Goal: Task Accomplishment & Management: Use online tool/utility

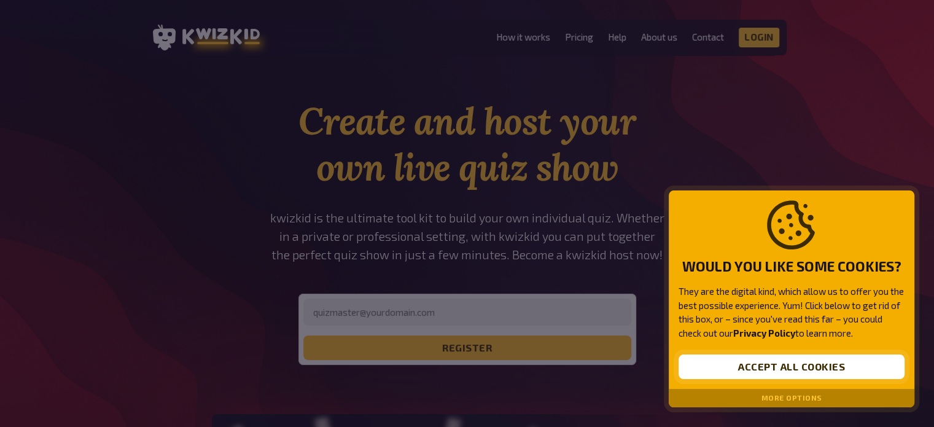
click at [796, 361] on button "Accept all cookies" at bounding box center [792, 366] width 226 height 25
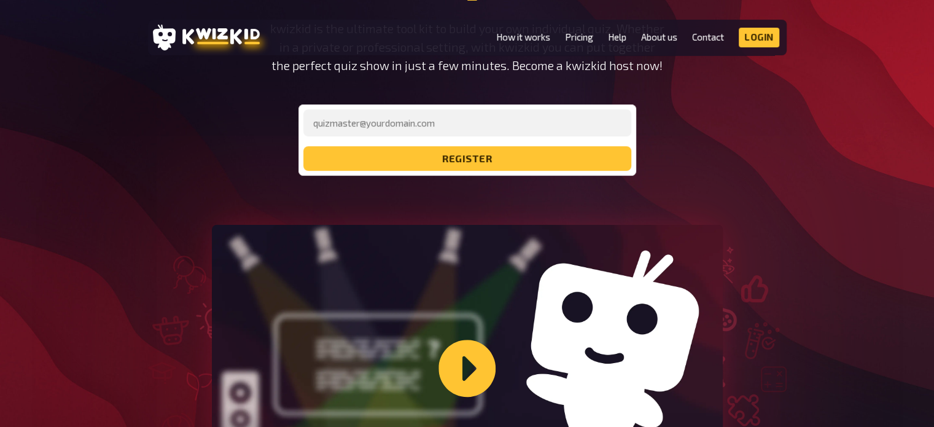
scroll to position [123, 0]
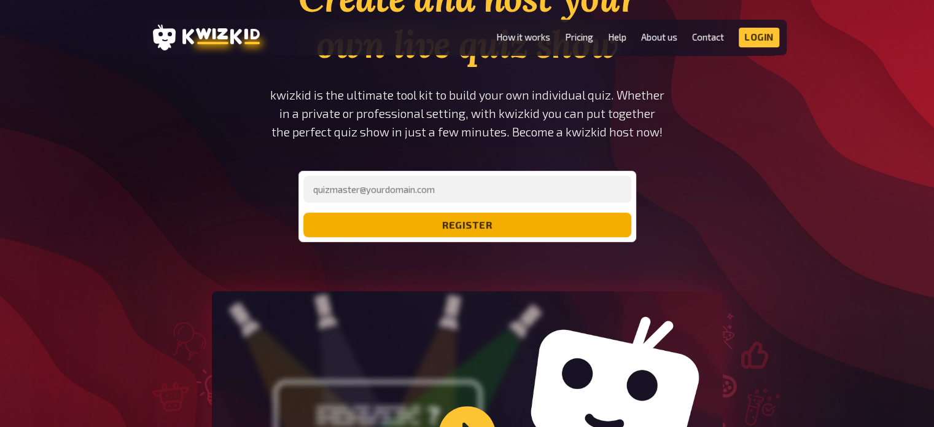
click at [506, 216] on button "register" at bounding box center [467, 224] width 328 height 25
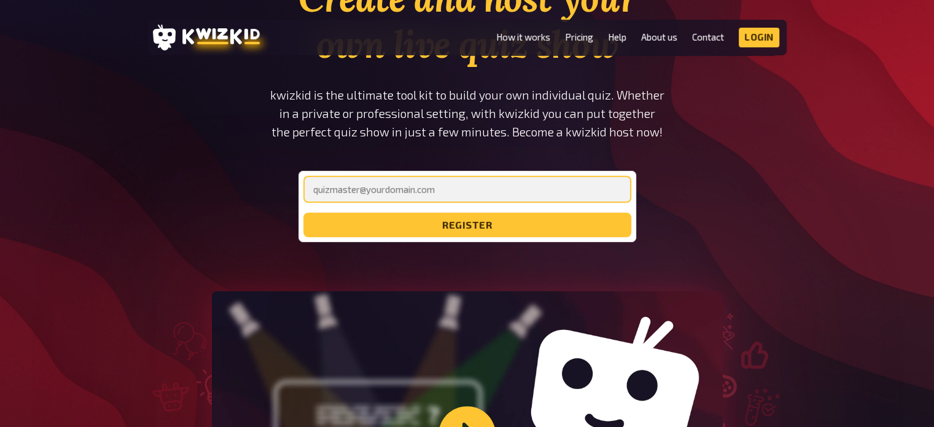
click at [496, 184] on input "email" at bounding box center [467, 189] width 328 height 27
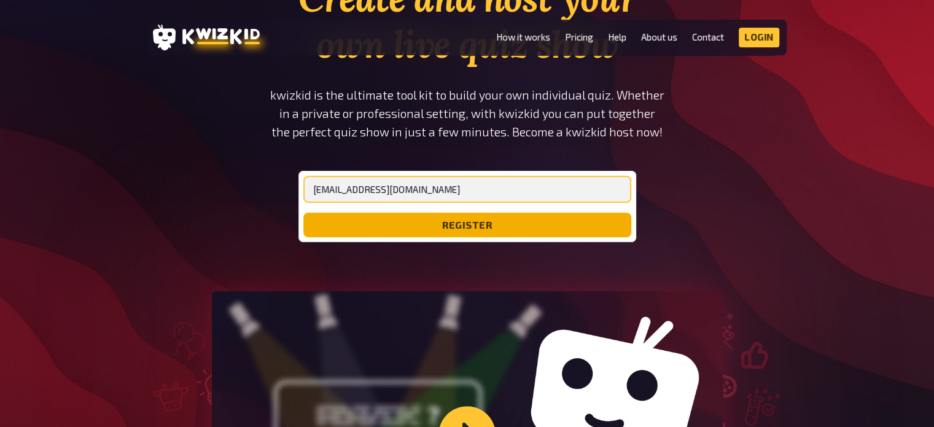
type input "[EMAIL_ADDRESS][DOMAIN_NAME]"
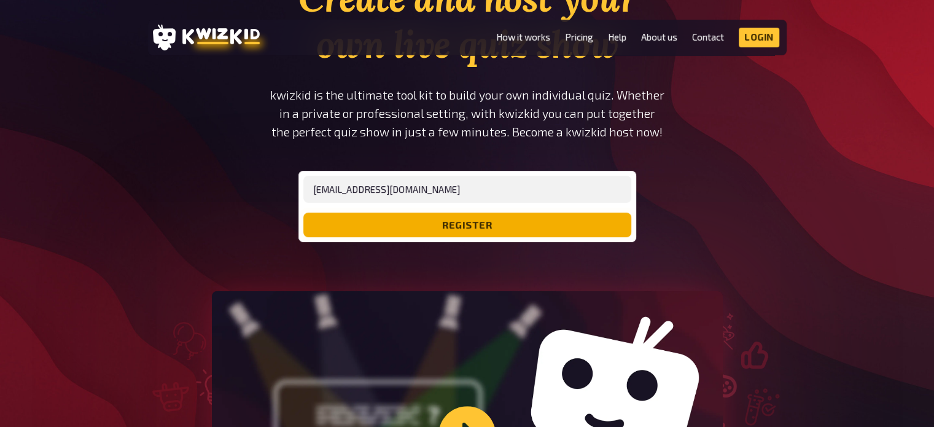
click at [401, 227] on button "register" at bounding box center [467, 224] width 328 height 25
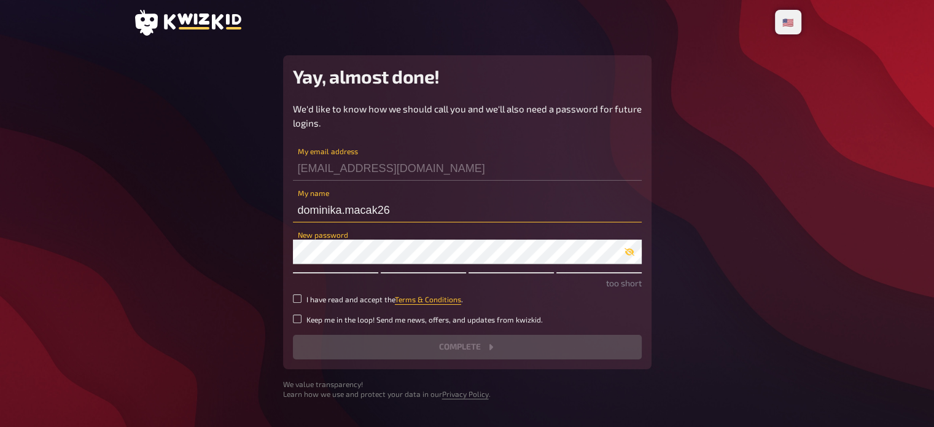
click at [419, 207] on input "dominika.macak26" at bounding box center [467, 210] width 349 height 25
drag, startPoint x: 407, startPoint y: 209, endPoint x: 340, endPoint y: 209, distance: 66.9
click at [340, 209] on input "dominika.macak26" at bounding box center [467, 210] width 349 height 25
type input "dominika"
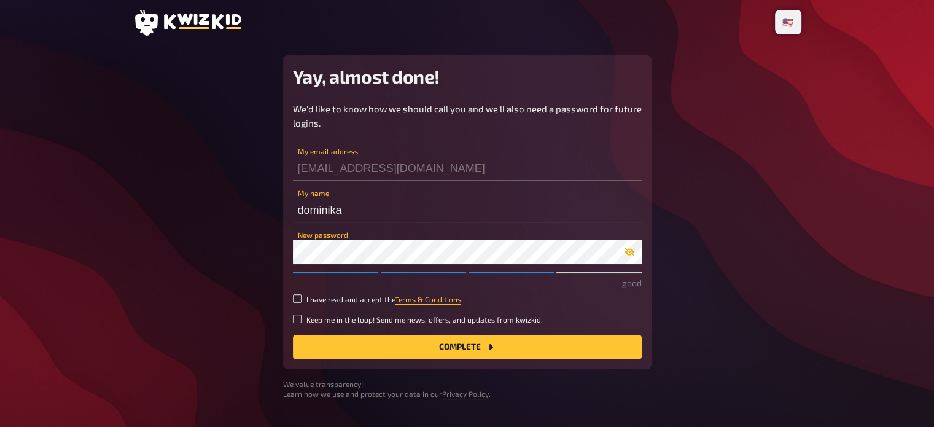
click at [626, 255] on icon "button" at bounding box center [630, 252] width 10 height 10
click at [626, 254] on icon "button" at bounding box center [630, 251] width 10 height 7
click at [300, 302] on input "I have read and accept the Terms & Conditions ." at bounding box center [297, 298] width 9 height 9
checkbox input "true"
click at [425, 351] on button "Complete" at bounding box center [467, 347] width 349 height 25
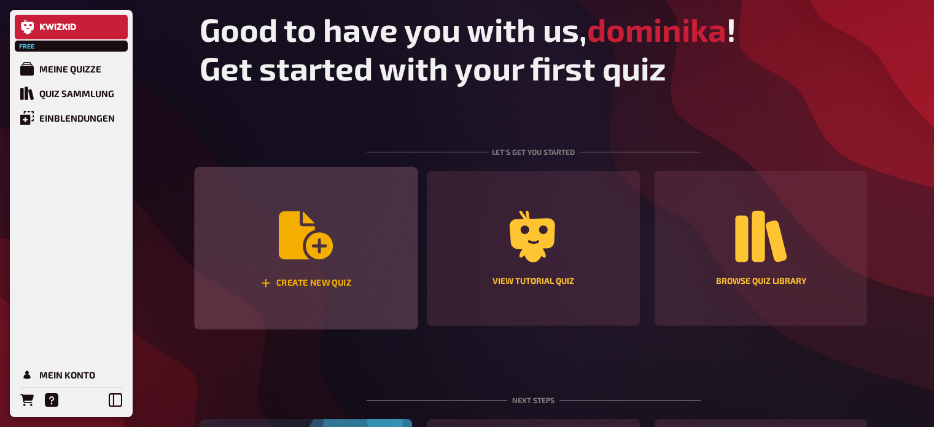
click at [346, 241] on div "Create new quiz" at bounding box center [306, 248] width 224 height 163
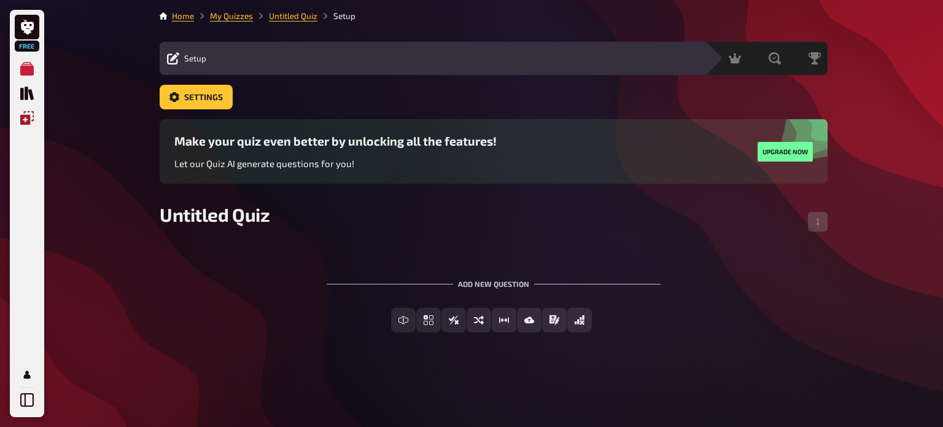
click at [32, 116] on icon "Overlays" at bounding box center [27, 118] width 14 height 14
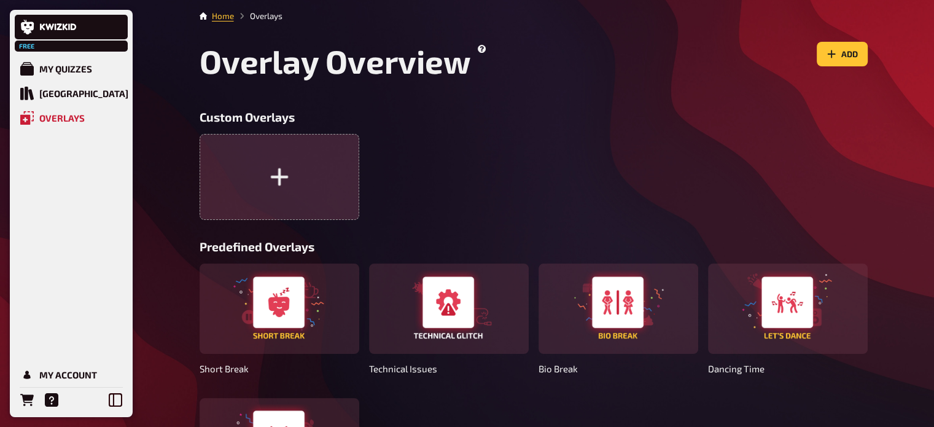
click at [303, 182] on button "button" at bounding box center [280, 177] width 160 height 86
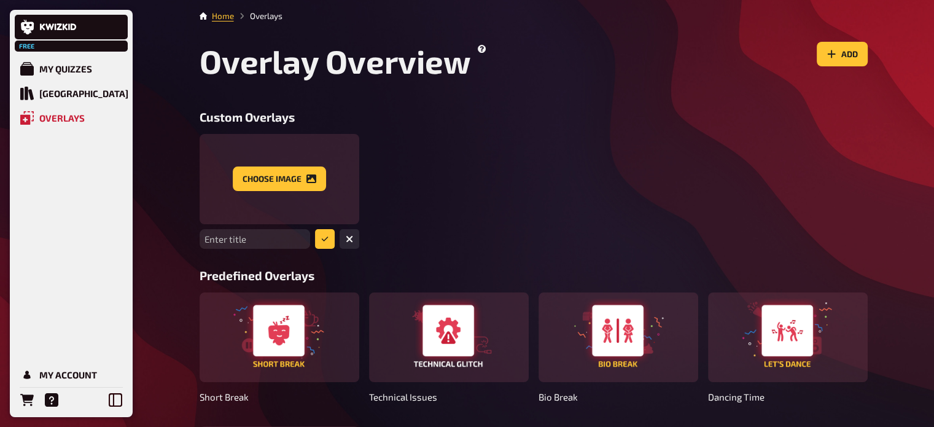
click at [452, 201] on div "Enter title Choose image" at bounding box center [534, 191] width 668 height 114
click at [84, 77] on link "My Quizzes" at bounding box center [71, 68] width 113 height 25
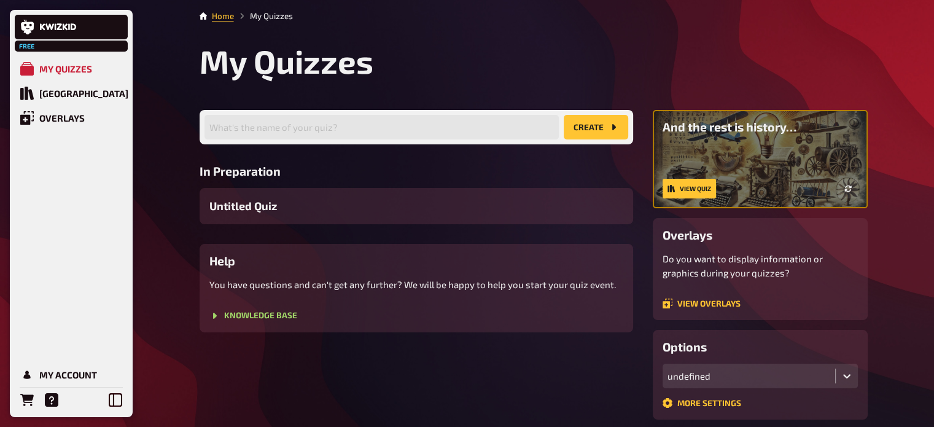
click at [612, 129] on icon "create" at bounding box center [614, 127] width 4 height 6
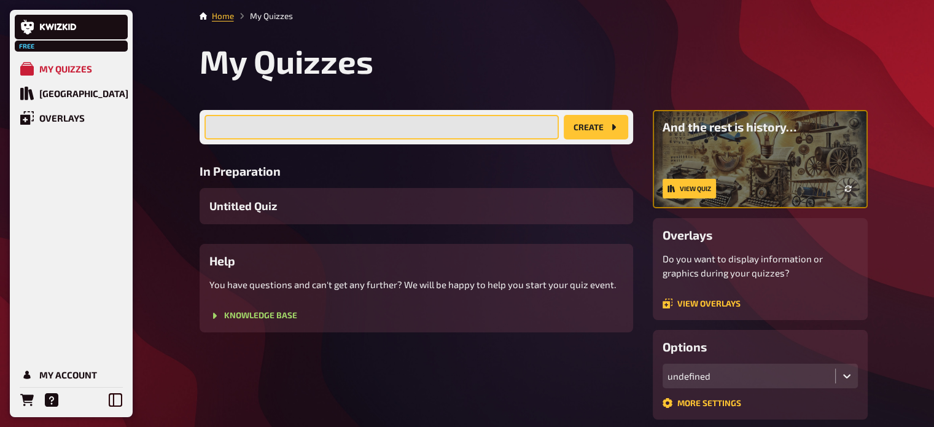
click at [443, 127] on input "text" at bounding box center [382, 127] width 354 height 25
type input "dejepis"
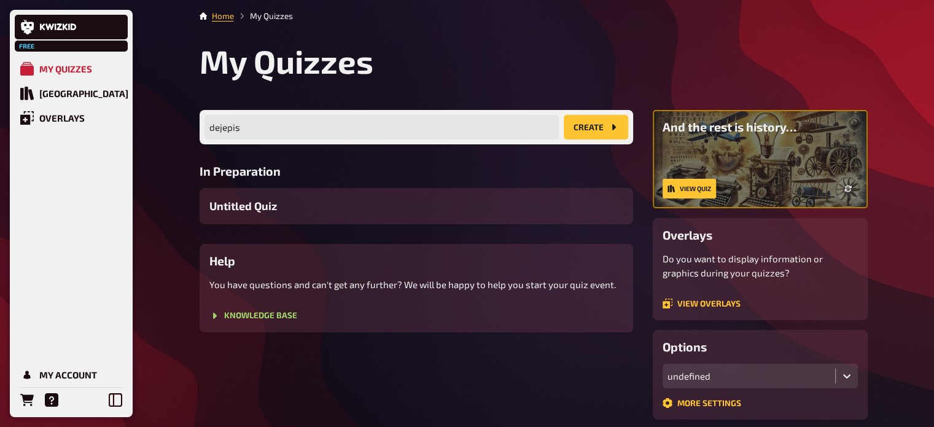
click at [590, 123] on button "create" at bounding box center [596, 127] width 64 height 25
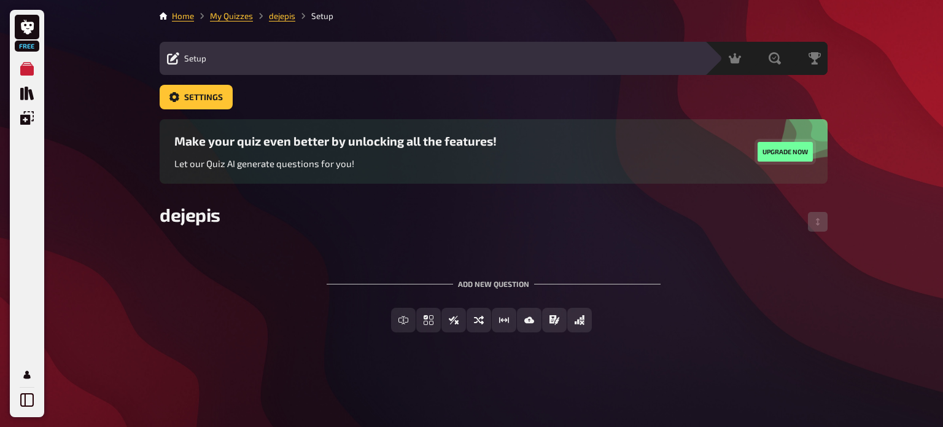
click at [769, 145] on button "Upgrade now" at bounding box center [785, 152] width 55 height 20
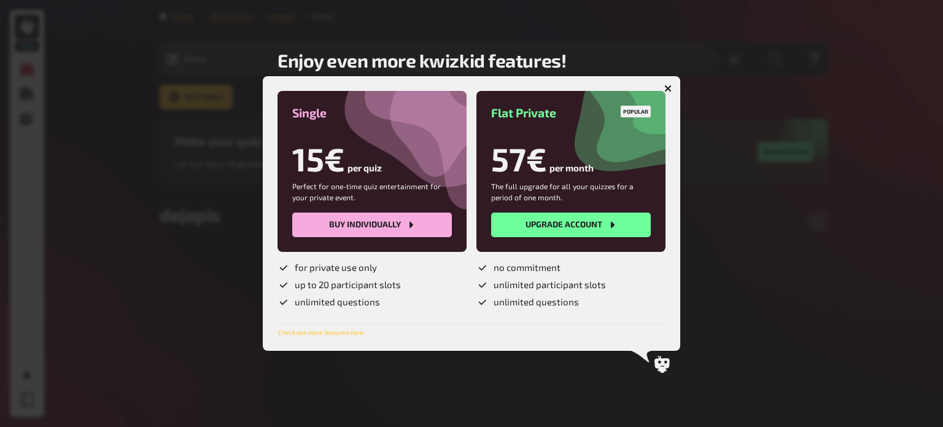
click at [673, 87] on button "button" at bounding box center [668, 89] width 20 height 20
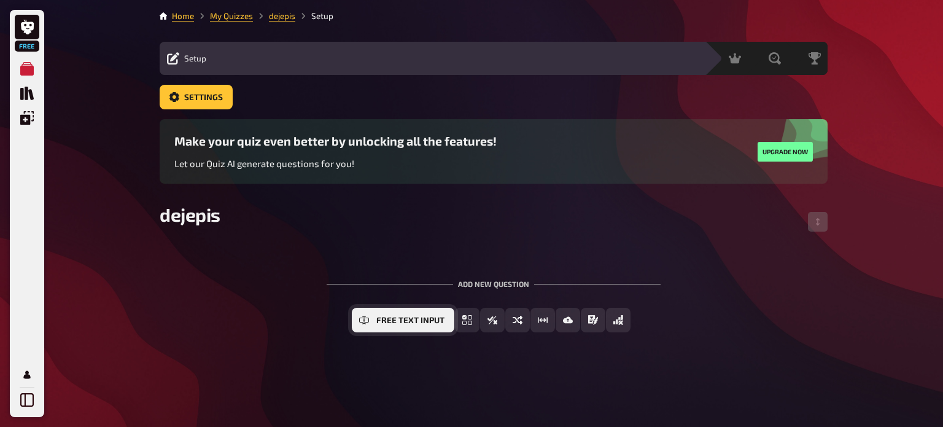
click at [388, 316] on span "Free Text Input" at bounding box center [410, 320] width 68 height 9
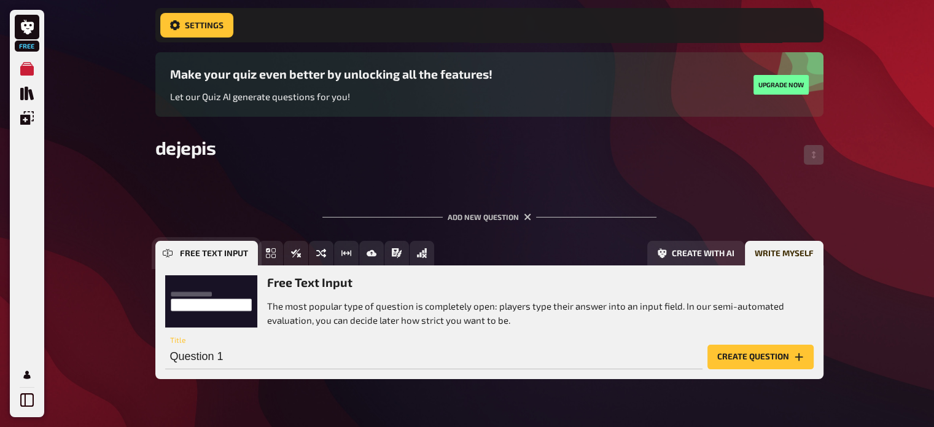
scroll to position [107, 0]
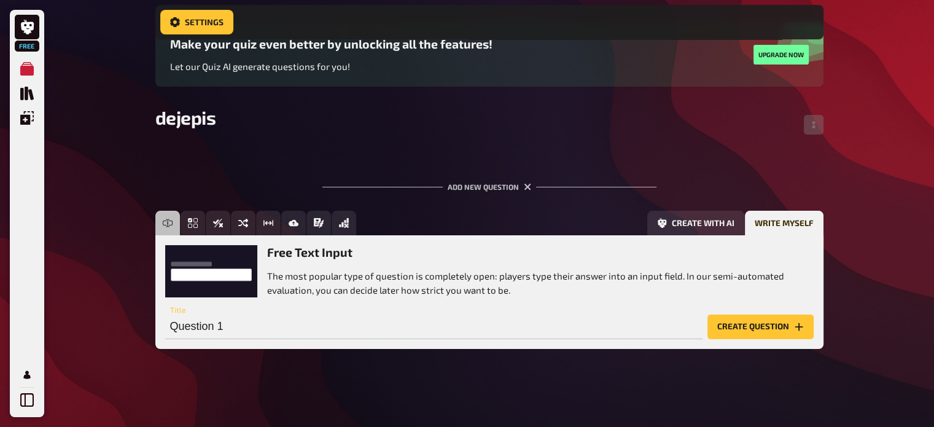
click at [204, 282] on div "Free Text Input The most popular type of question is completely open: players t…" at bounding box center [489, 271] width 649 height 52
click at [685, 217] on button "Create with AI" at bounding box center [695, 223] width 97 height 25
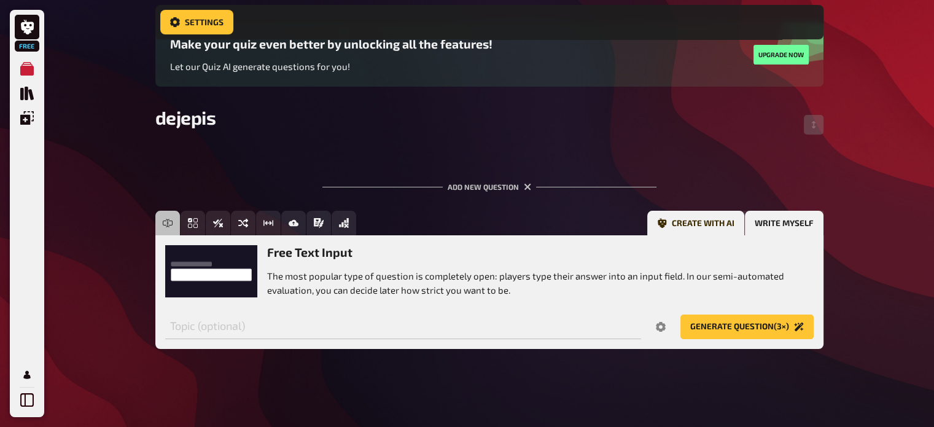
click at [766, 223] on button "Write myself" at bounding box center [784, 223] width 79 height 25
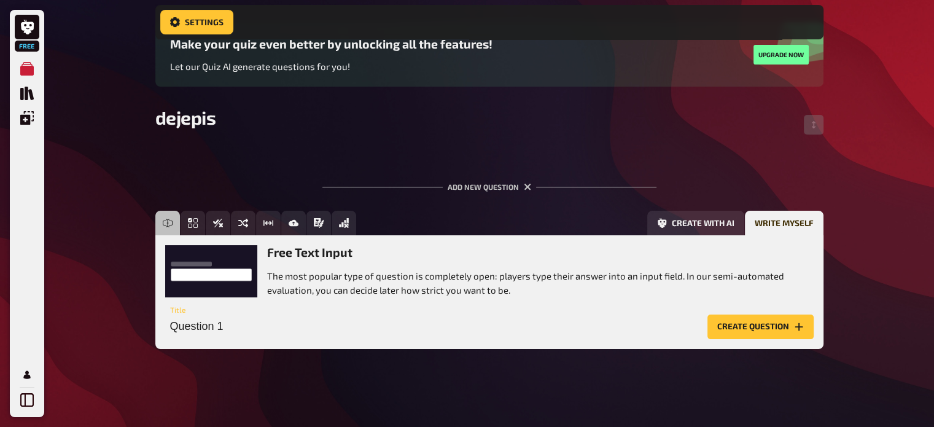
click at [285, 314] on div "Question 1 Title" at bounding box center [433, 320] width 537 height 37
click at [215, 338] on input "Question 1" at bounding box center [433, 326] width 537 height 25
click at [322, 321] on input "Question 1" at bounding box center [433, 326] width 537 height 25
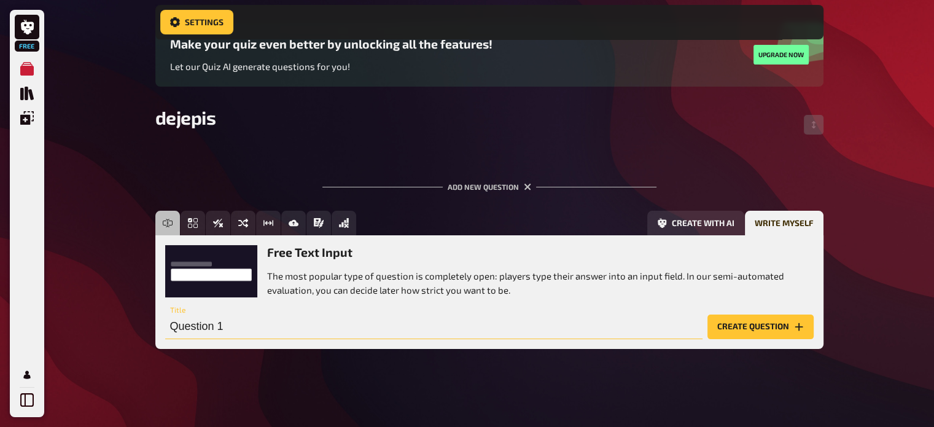
click at [322, 322] on input "Question 1" at bounding box center [433, 326] width 537 height 25
type input "Kedy bola 1. Slovenská republika?"
click at [750, 324] on button "Create question" at bounding box center [760, 326] width 106 height 25
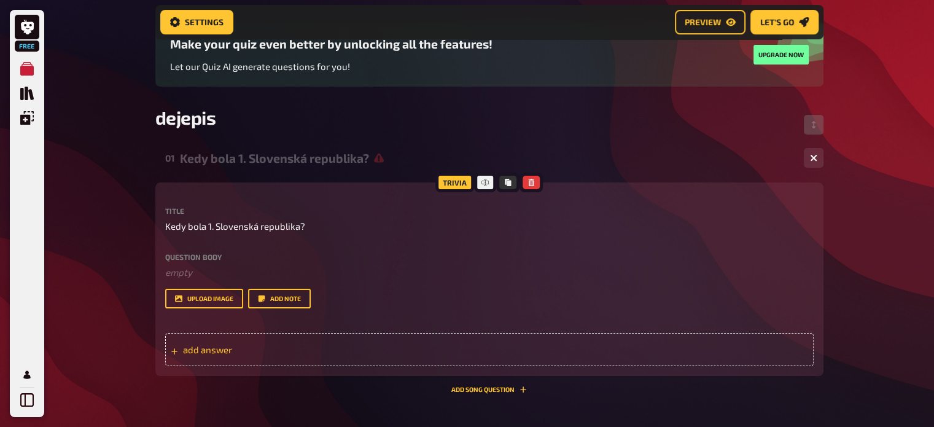
click at [275, 341] on div "add answer" at bounding box center [489, 349] width 649 height 33
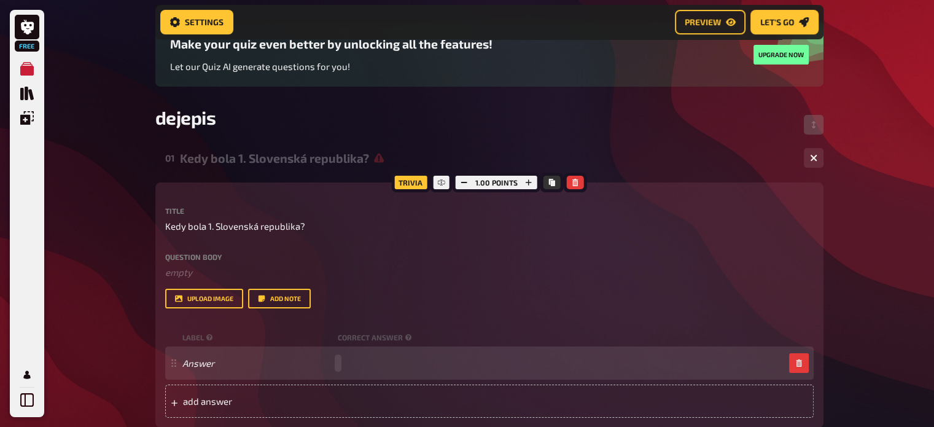
click at [360, 362] on div "Answer" at bounding box center [483, 362] width 602 height 11
click at [350, 367] on div "Answer" at bounding box center [483, 362] width 602 height 11
paste span
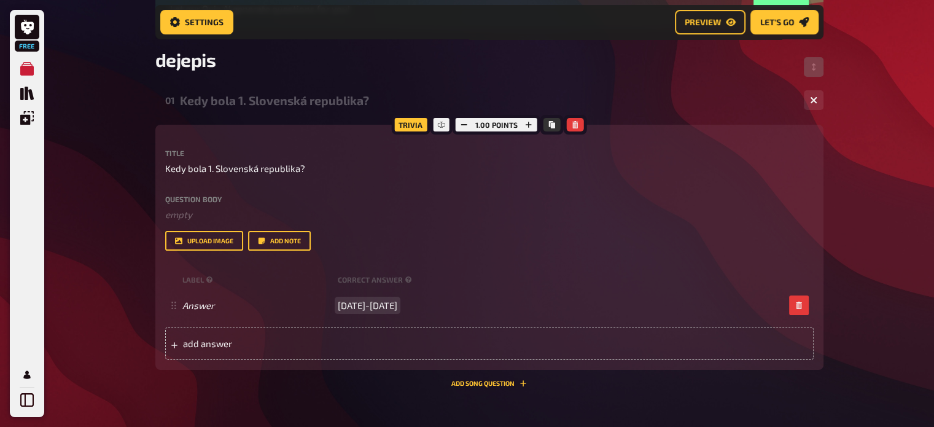
scroll to position [230, 0]
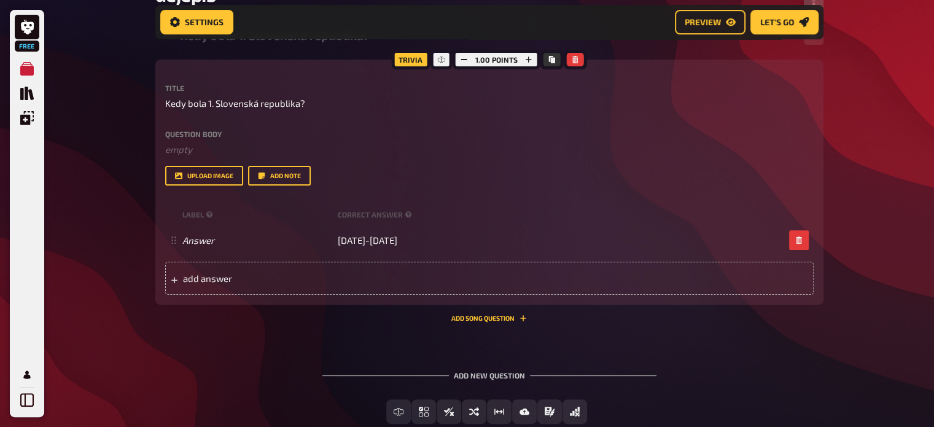
click at [868, 299] on div "Free My Quizzes Quiz Library Overlays My Account Home My Quizzes dejepis Setup …" at bounding box center [467, 136] width 934 height 732
click at [463, 63] on button "button" at bounding box center [464, 60] width 17 height 14
click at [533, 61] on button "button" at bounding box center [529, 60] width 17 height 14
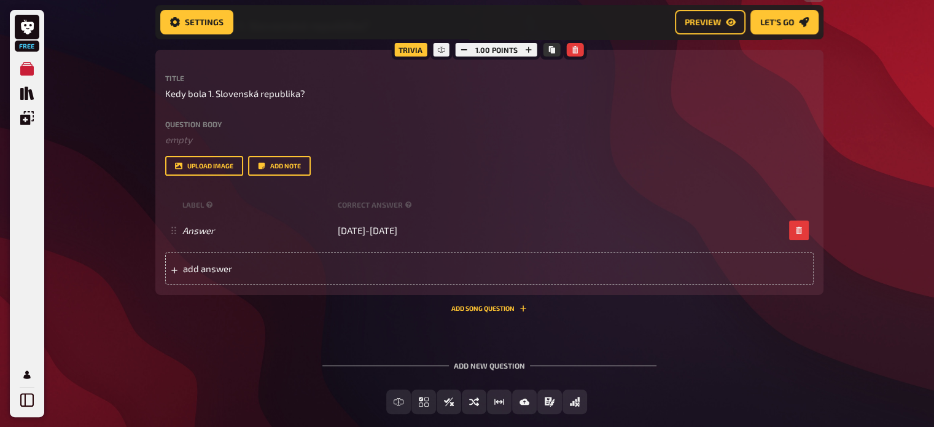
scroll to position [301, 0]
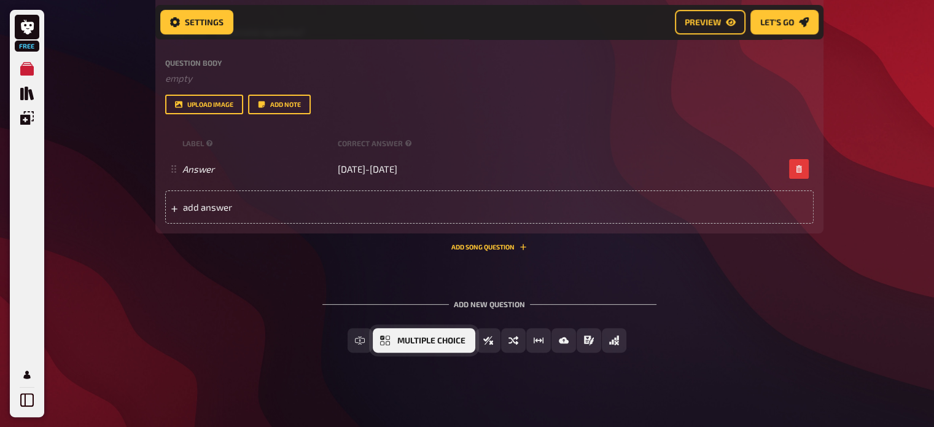
click at [395, 341] on button "Multiple Choice" at bounding box center [424, 340] width 103 height 25
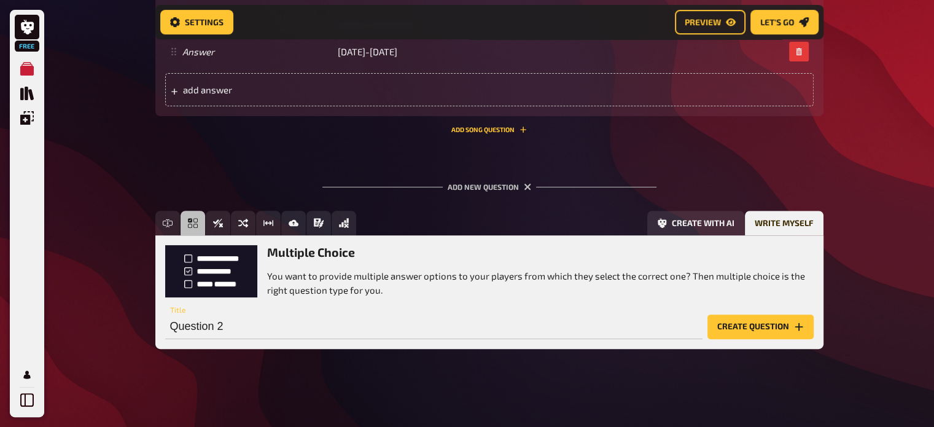
scroll to position [419, 0]
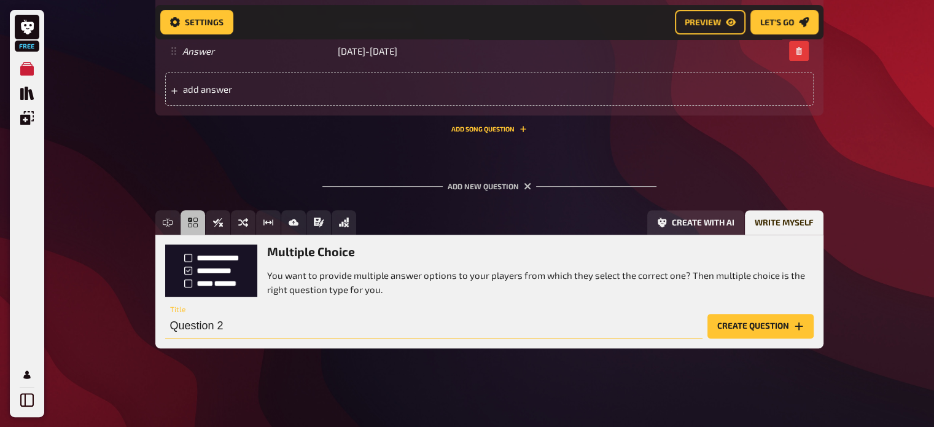
click at [199, 320] on input "Question 2" at bounding box center [433, 326] width 537 height 25
type input "Čo bolo skôr?"
click at [760, 332] on button "Create question" at bounding box center [760, 326] width 106 height 25
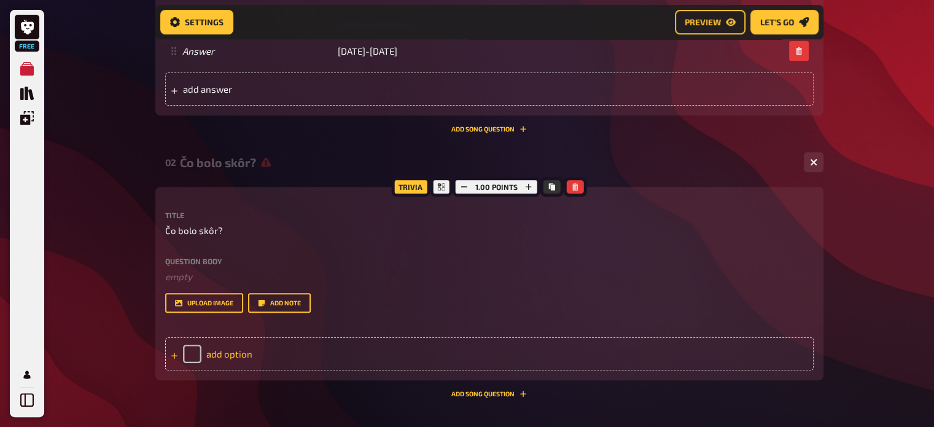
click at [314, 346] on div "add option" at bounding box center [489, 353] width 649 height 33
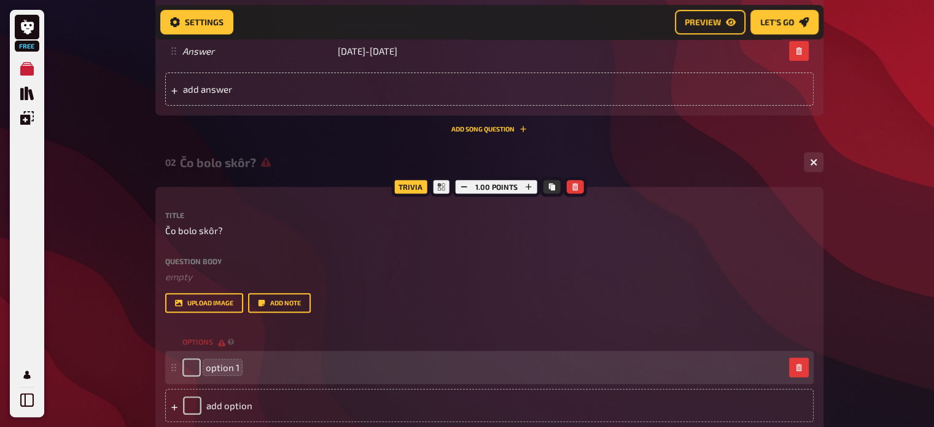
click at [221, 368] on span "option 1" at bounding box center [223, 367] width 34 height 11
click at [223, 367] on span "option 1" at bounding box center [223, 367] width 34 height 11
click at [186, 365] on input "checkbox" at bounding box center [191, 367] width 18 height 18
checkbox input "true"
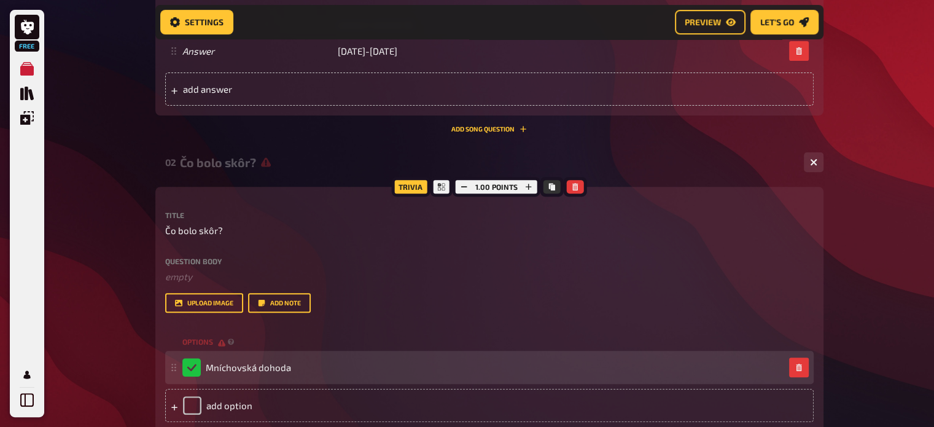
click at [187, 372] on div "Mníchovská dohoda" at bounding box center [236, 367] width 109 height 18
click at [193, 367] on div "Mníchovská dohoda" at bounding box center [236, 367] width 109 height 18
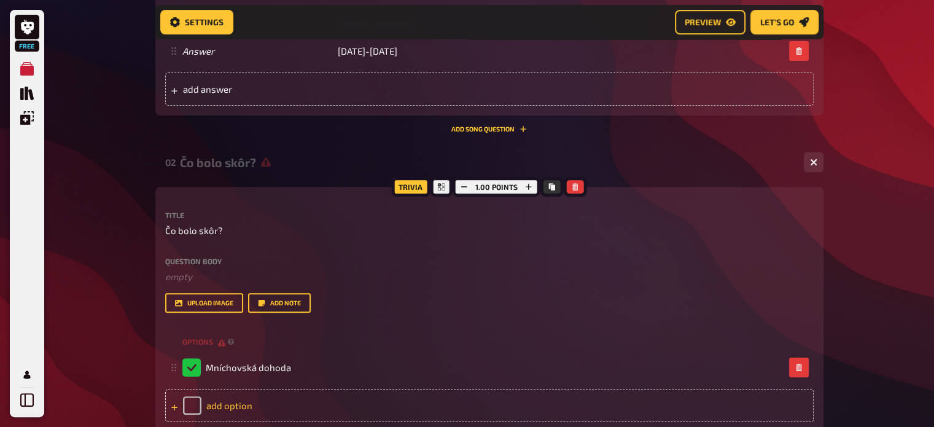
click at [187, 405] on div "add option" at bounding box center [489, 405] width 649 height 33
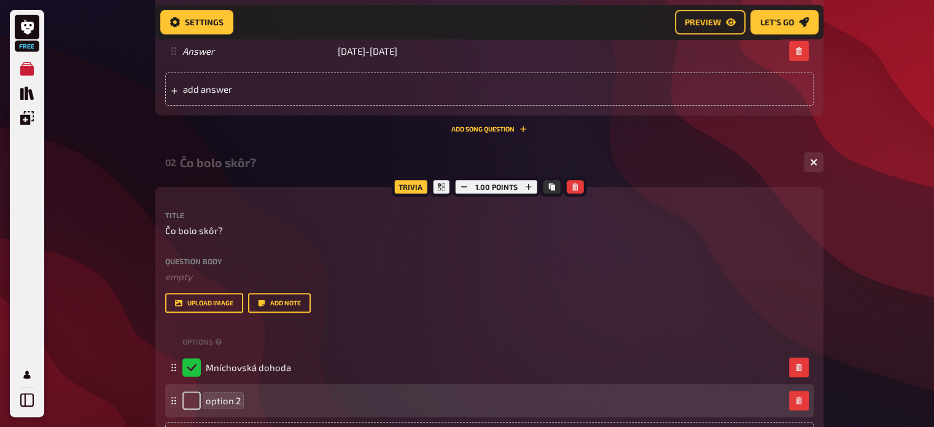
click at [221, 405] on span "option 2" at bounding box center [223, 400] width 35 height 11
click at [222, 399] on span "option 2" at bounding box center [223, 400] width 35 height 11
drag, startPoint x: 243, startPoint y: 402, endPoint x: 197, endPoint y: 402, distance: 46.7
click at [197, 402] on div "option 2" at bounding box center [483, 400] width 602 height 18
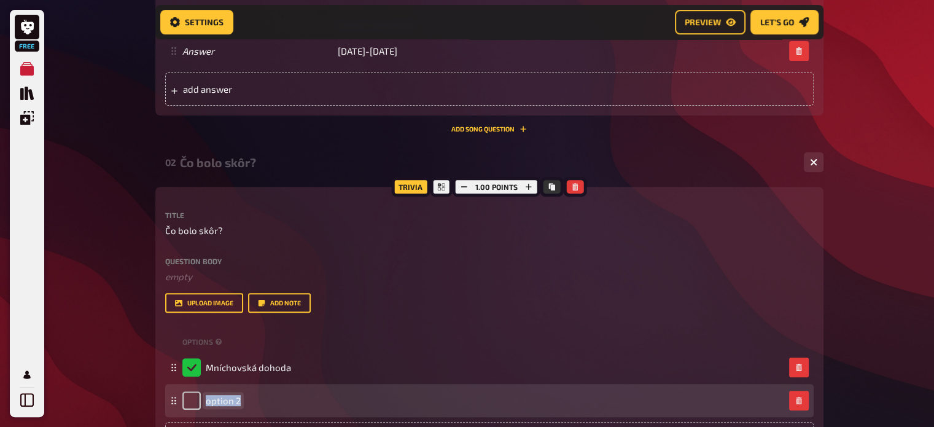
drag, startPoint x: 206, startPoint y: 400, endPoint x: 286, endPoint y: 407, distance: 80.8
click at [286, 407] on div "option 2" at bounding box center [483, 400] width 602 height 18
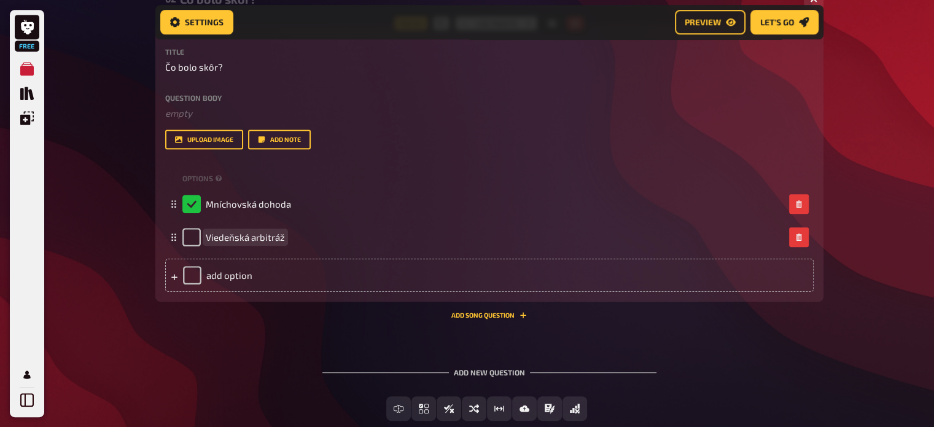
scroll to position [603, 0]
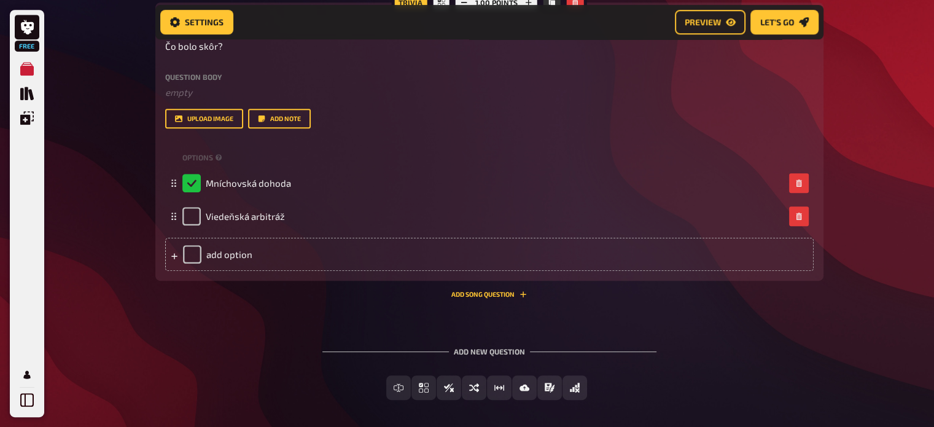
click at [622, 318] on div "01 Kedy bola 1. Slovenská republika? 1 Trivia 1.00 points Title Kedy bola 1. Sl…" at bounding box center [489, 33] width 668 height 773
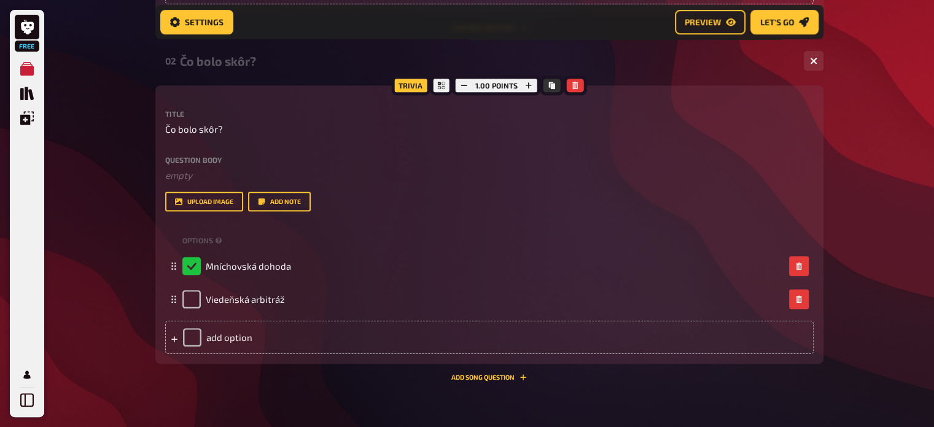
scroll to position [655, 0]
